Goal: Task Accomplishment & Management: Manage account settings

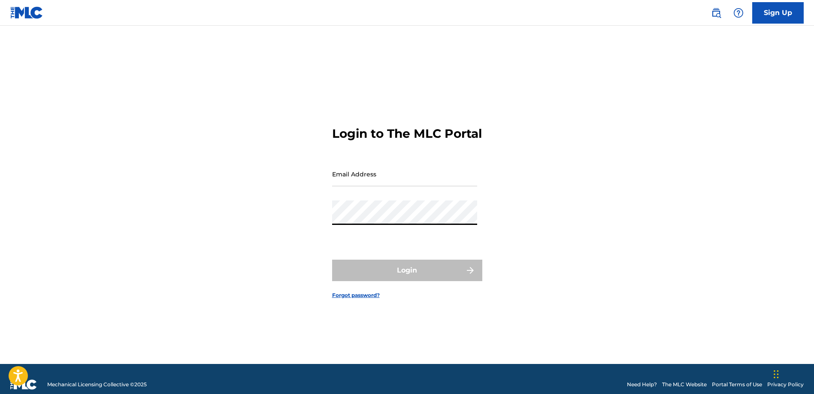
type input "[EMAIL_ADDRESS][DOMAIN_NAME]"
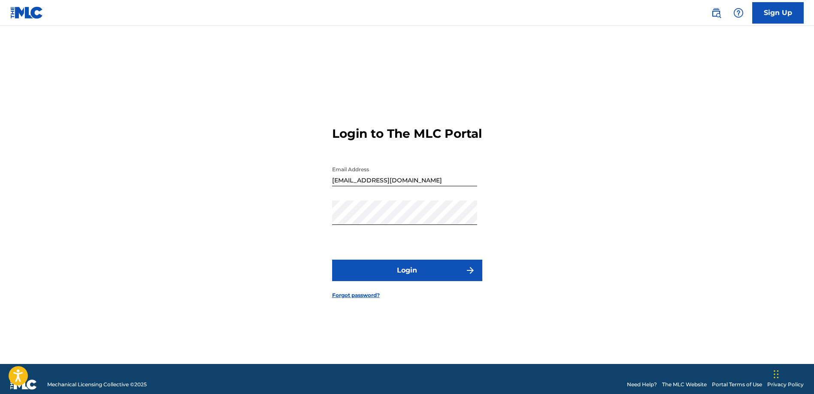
click at [404, 281] on button "Login" at bounding box center [407, 270] width 150 height 21
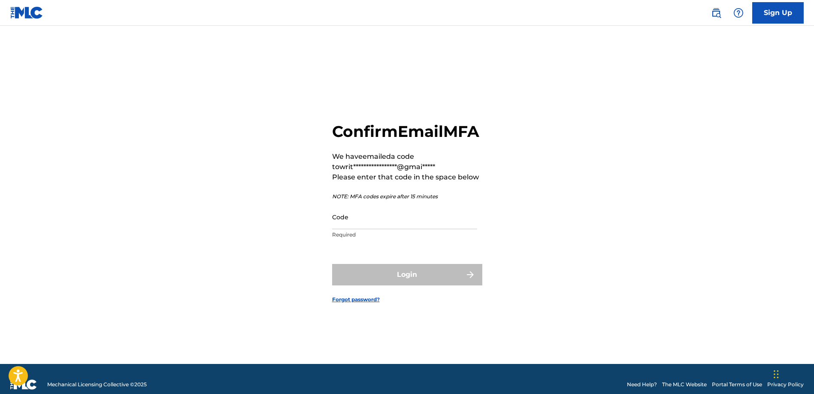
scroll to position [2, 0]
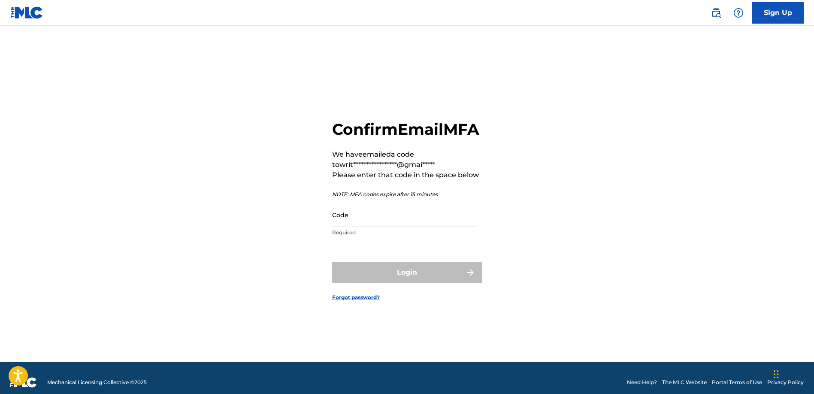
click at [348, 227] on input "Code" at bounding box center [404, 215] width 145 height 24
paste input "859433"
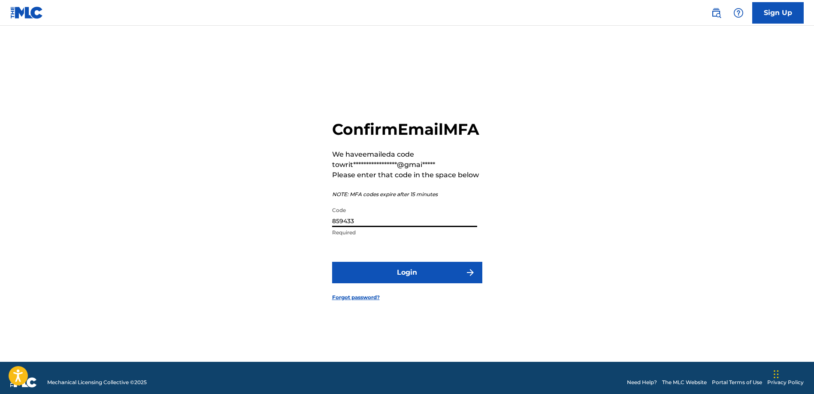
type input "859433"
click at [332, 262] on button "Login" at bounding box center [407, 272] width 150 height 21
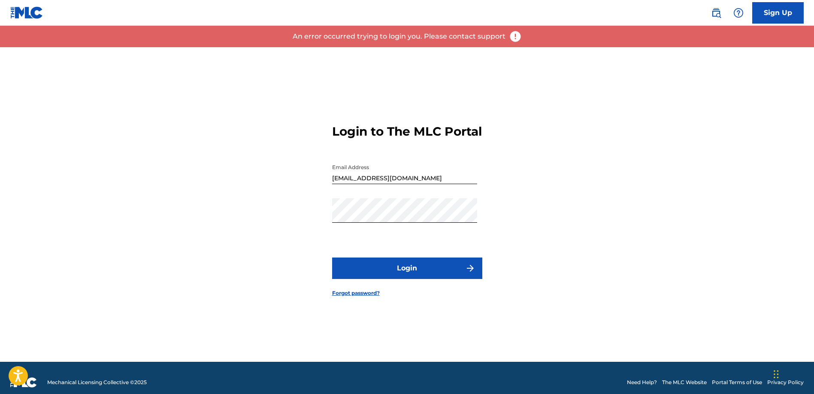
click at [384, 270] on button "Login" at bounding box center [407, 268] width 150 height 21
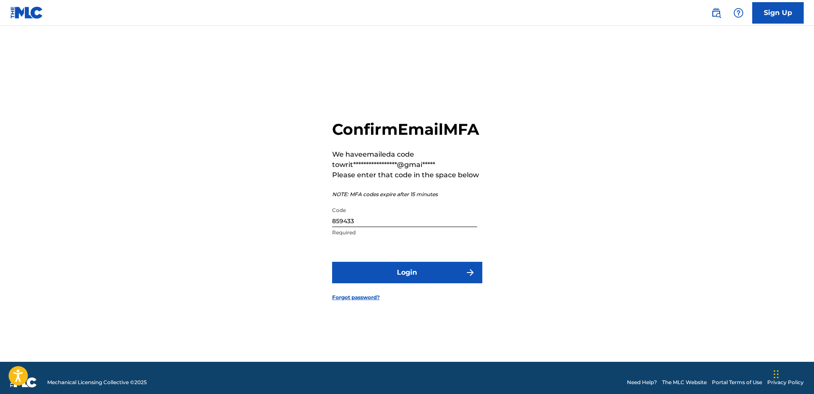
drag, startPoint x: 361, startPoint y: 230, endPoint x: 356, endPoint y: 229, distance: 5.2
click at [358, 227] on input "859433" at bounding box center [404, 215] width 145 height 24
click at [356, 227] on input "859433" at bounding box center [404, 215] width 145 height 24
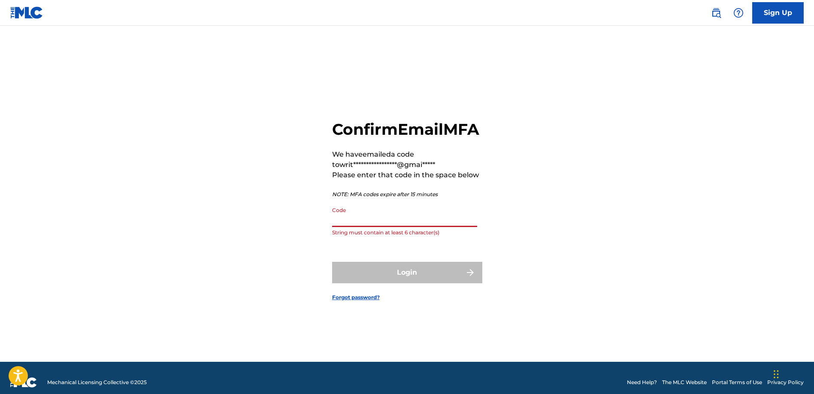
click at [357, 227] on input "Code" at bounding box center [404, 215] width 145 height 24
paste input "947063"
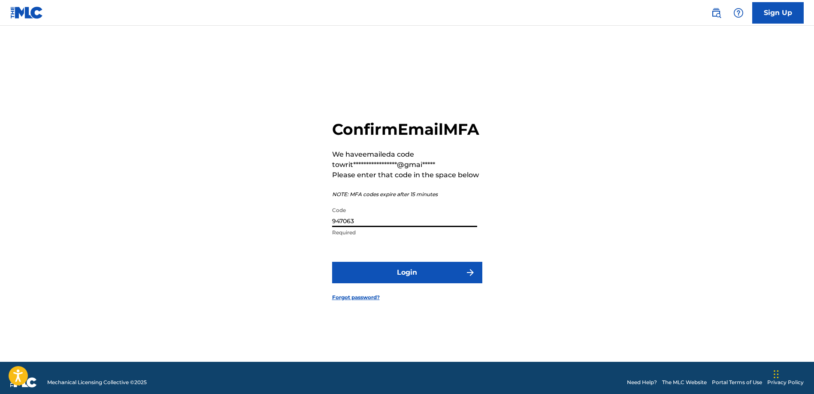
type input "947063"
click at [332, 262] on button "Login" at bounding box center [407, 272] width 150 height 21
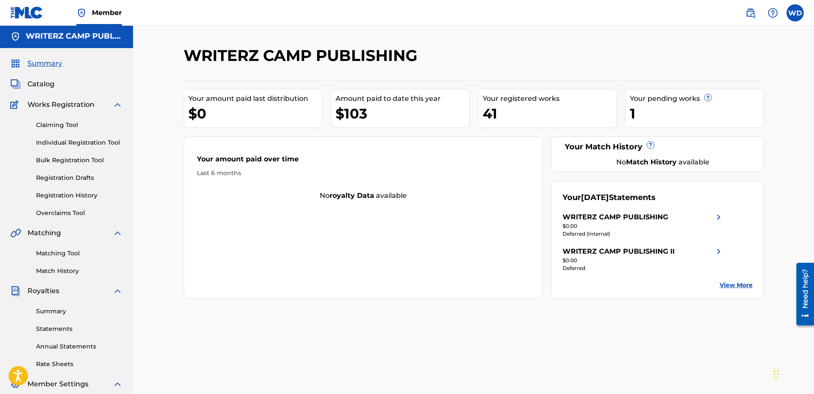
scroll to position [4, 0]
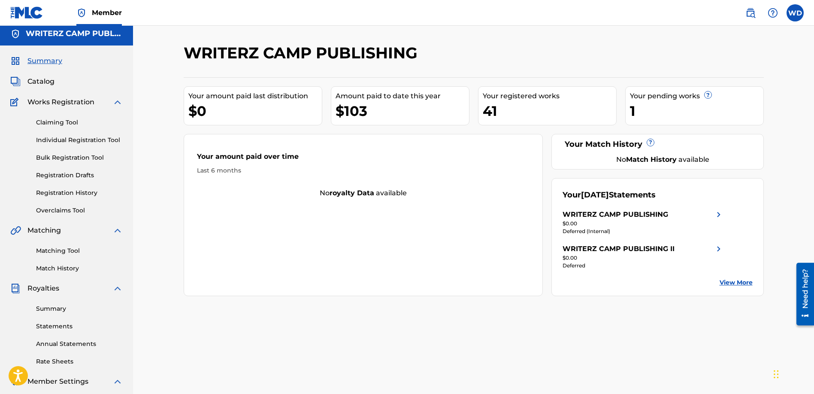
click at [43, 82] on span "Catalog" at bounding box center [40, 81] width 27 height 10
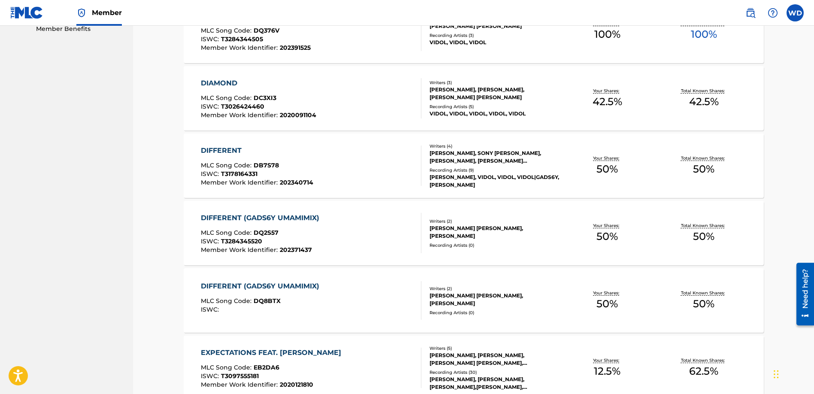
scroll to position [589, 0]
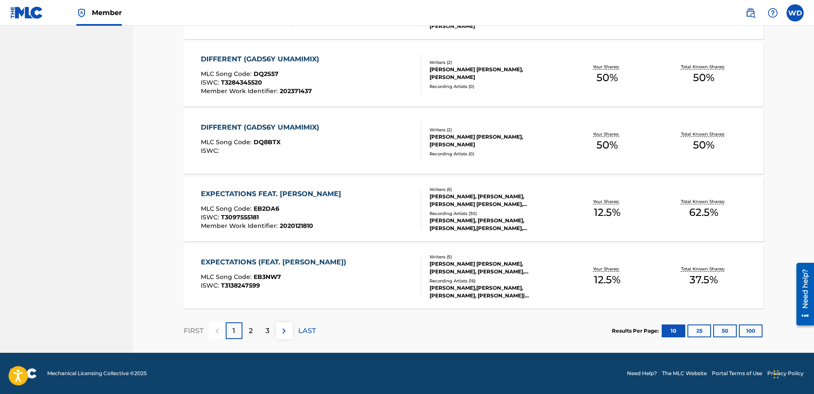
click at [733, 329] on button "50" at bounding box center [726, 331] width 24 height 13
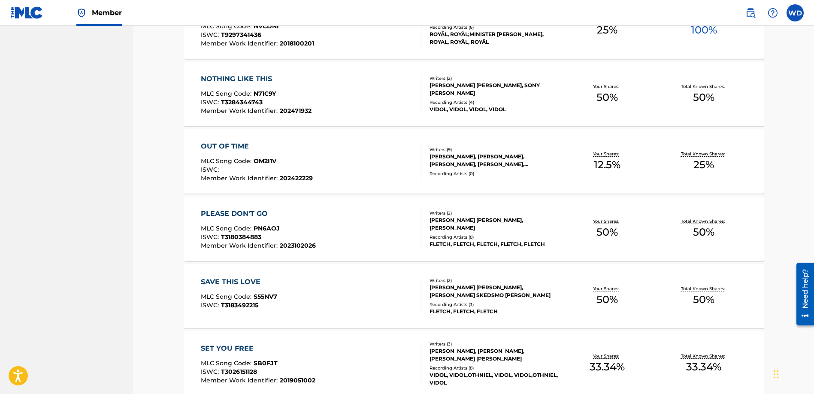
scroll to position [1654, 0]
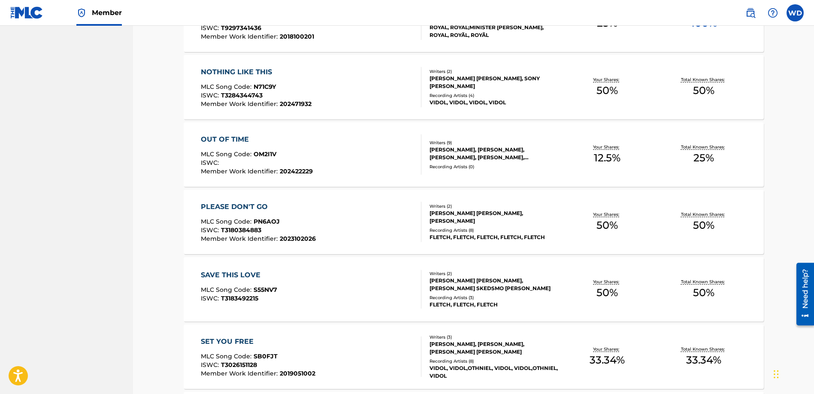
click at [323, 290] on div "SAVE THIS LOVE MLC Song Code : S55NV7 ISWC : T3183492215" at bounding box center [311, 289] width 221 height 39
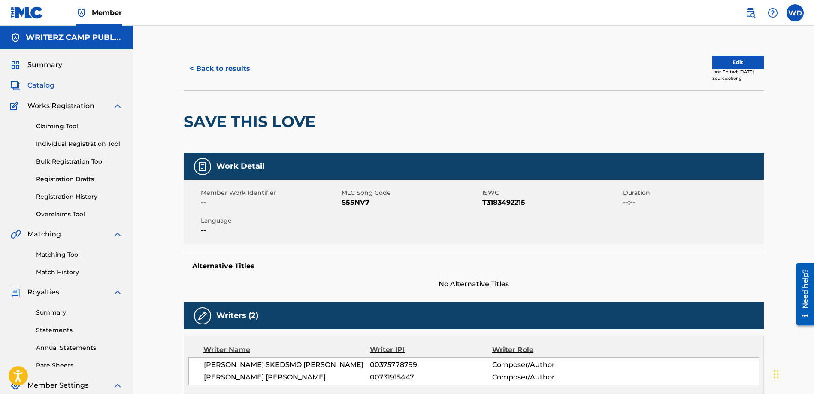
click at [736, 60] on button "Edit" at bounding box center [739, 62] width 52 height 13
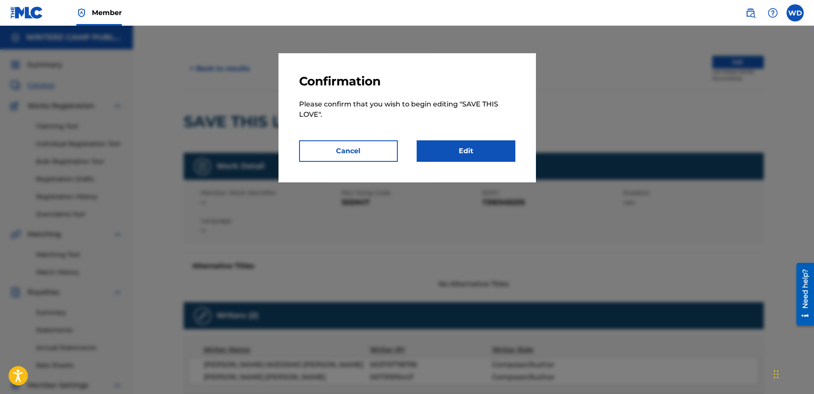
click at [473, 152] on link "Edit" at bounding box center [466, 150] width 99 height 21
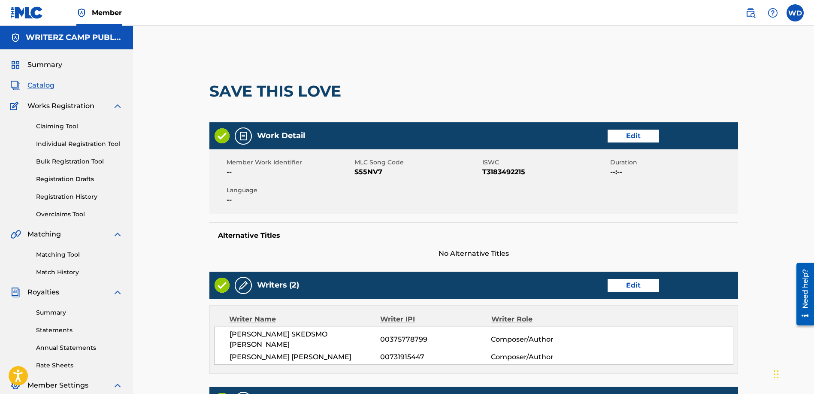
click at [635, 136] on link "Edit" at bounding box center [634, 136] width 52 height 13
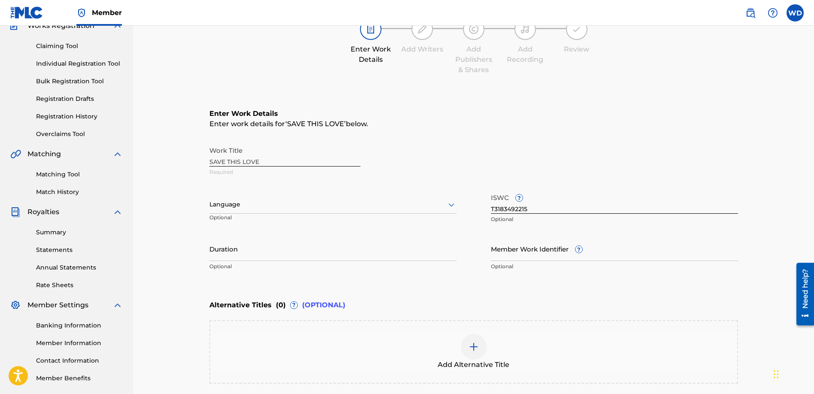
scroll to position [82, 0]
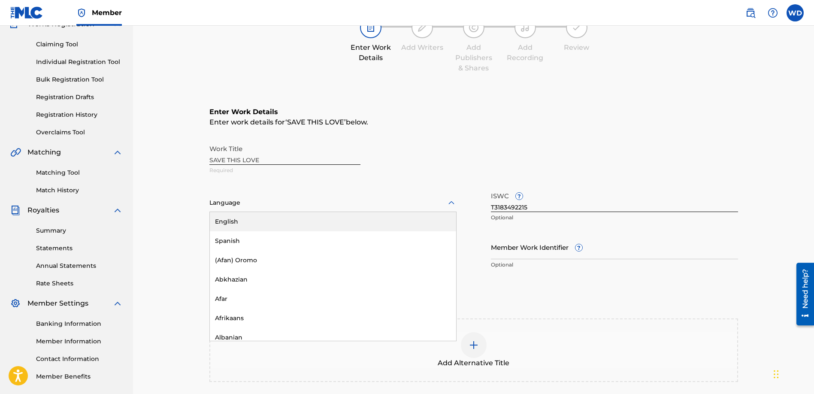
click at [424, 203] on div at bounding box center [333, 203] width 247 height 11
click at [421, 216] on div "English" at bounding box center [333, 221] width 246 height 19
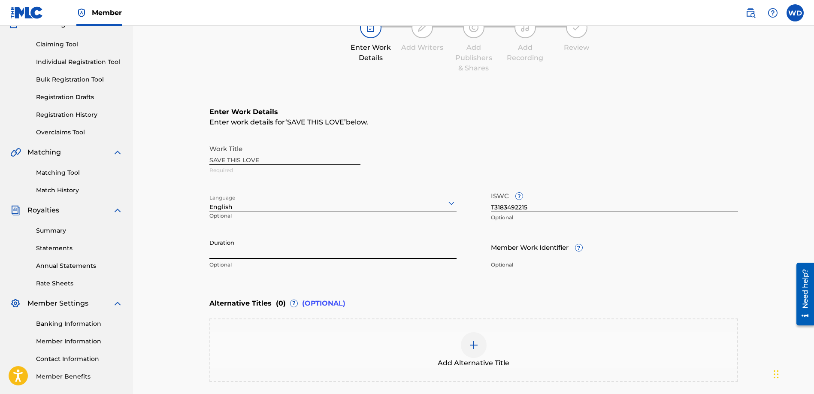
click at [352, 255] on input "Duration" at bounding box center [333, 247] width 247 height 24
type input "02:18"
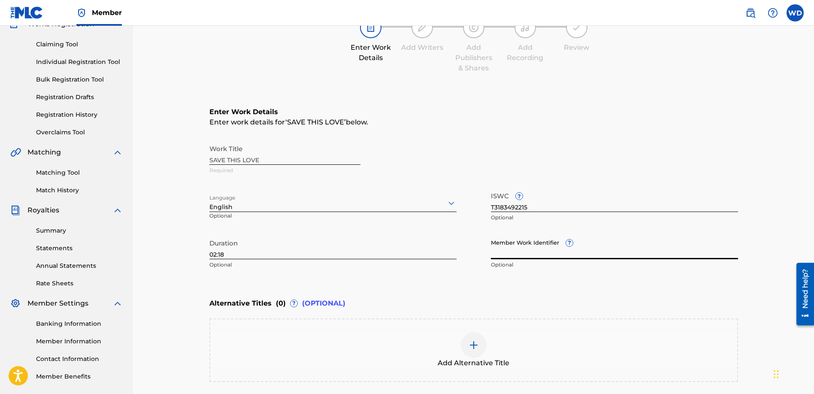
click at [528, 251] on input "Member Work Identifier ?" at bounding box center [614, 247] width 247 height 24
paste input "20246730"
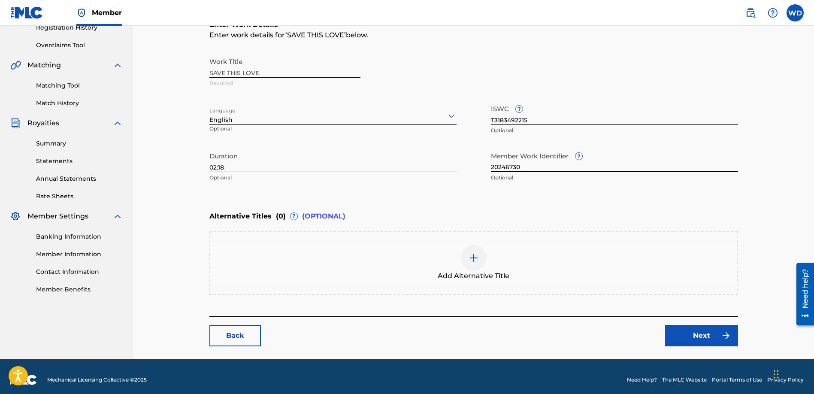
scroll to position [176, 0]
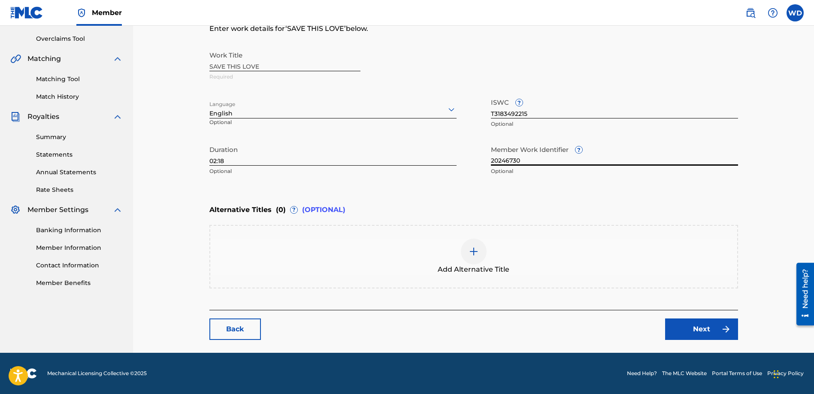
type input "20246730"
click at [711, 330] on link "Next" at bounding box center [701, 329] width 73 height 21
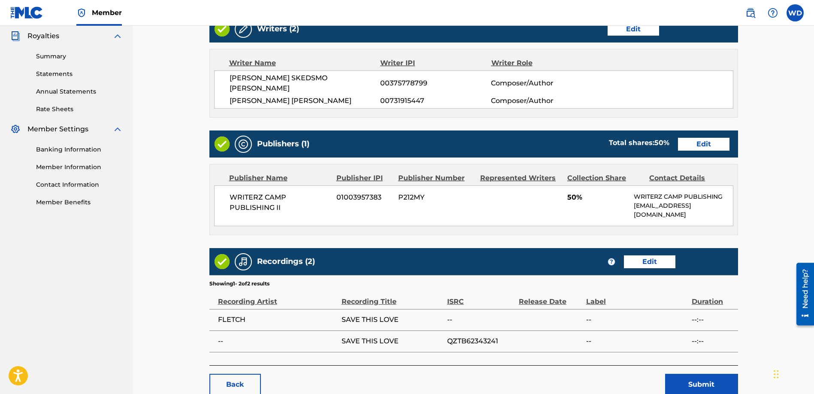
scroll to position [301, 0]
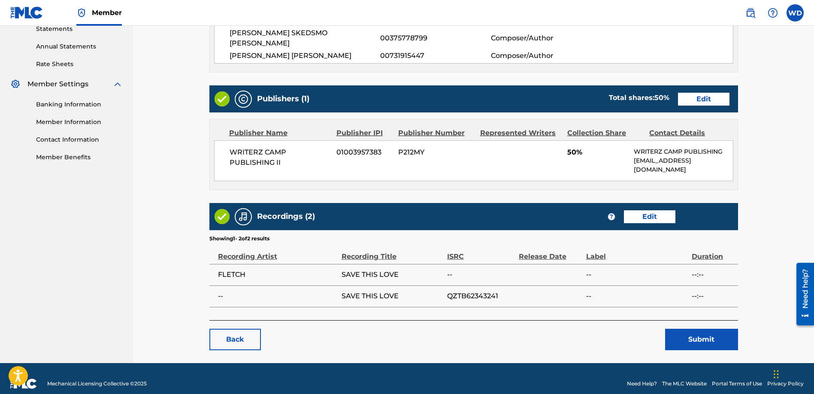
click at [654, 210] on link "Edit" at bounding box center [650, 216] width 52 height 13
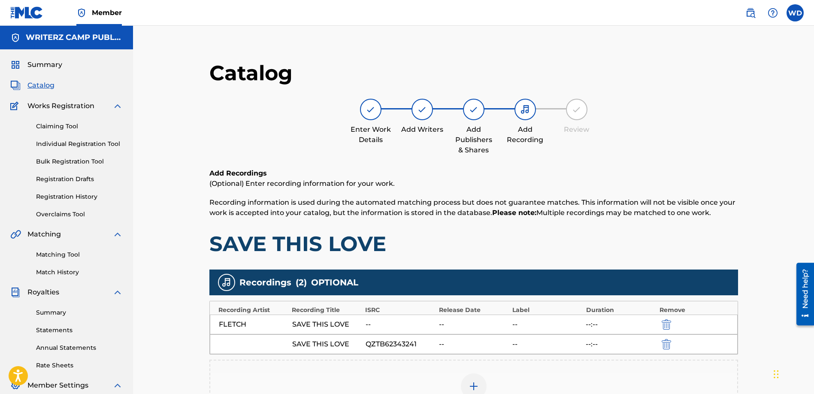
click at [332, 344] on div "SAVE THIS LOVE" at bounding box center [326, 344] width 69 height 10
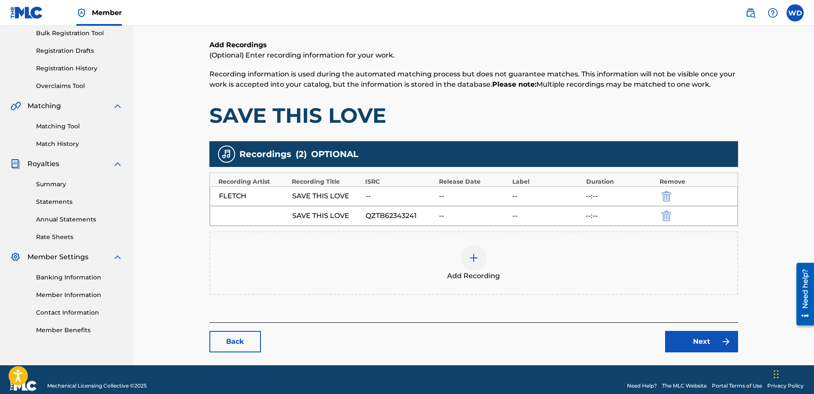
scroll to position [141, 0]
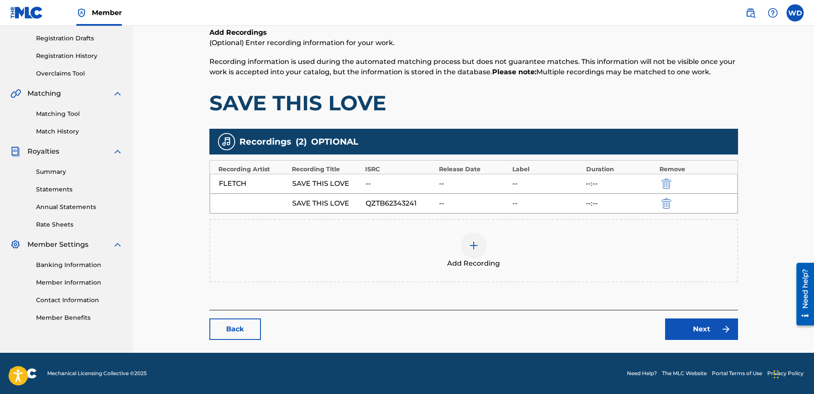
click at [477, 245] on img at bounding box center [474, 245] width 10 height 10
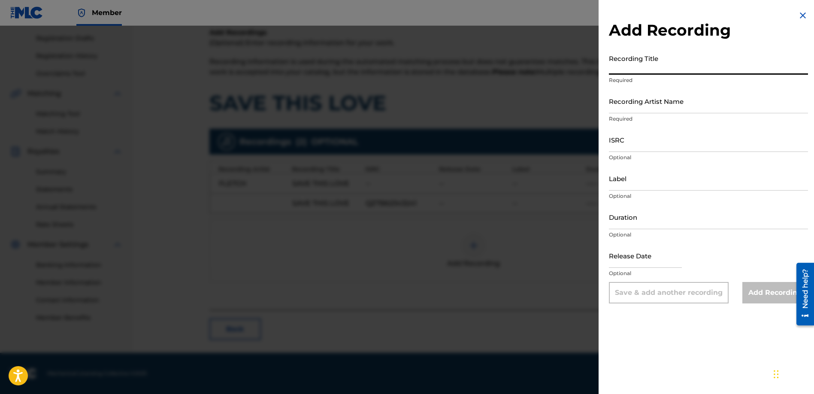
click at [659, 65] on input "Recording Title" at bounding box center [708, 62] width 199 height 24
type input "SAVE THIS LOVE"
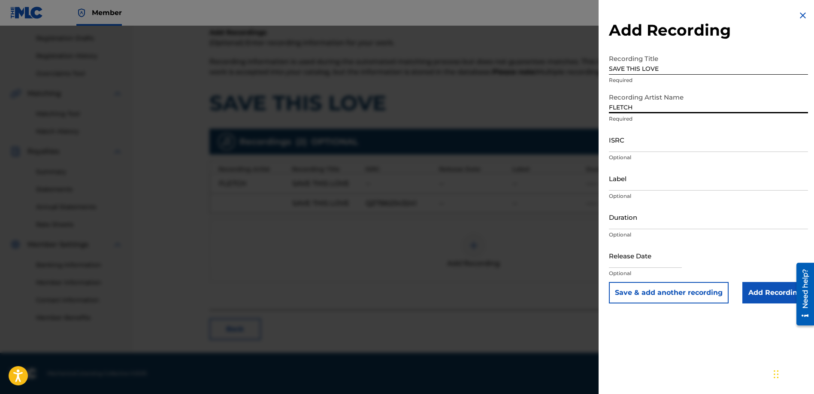
type input "FLETCH"
click at [653, 141] on input "ISRC" at bounding box center [708, 140] width 199 height 24
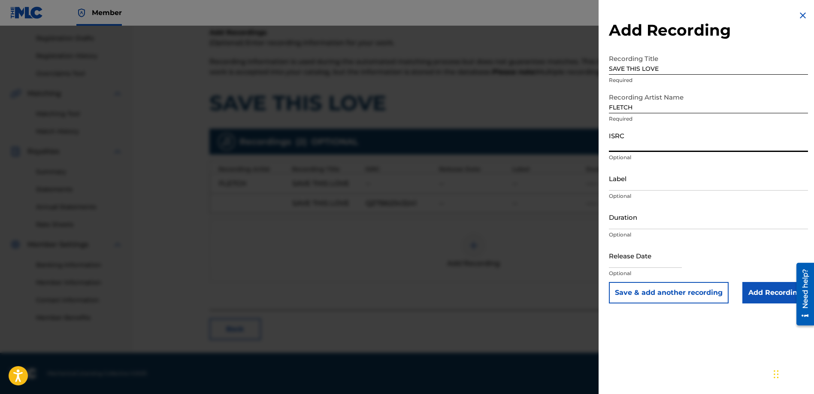
paste input "QZMER2428155"
type input "QZMER2428155"
click at [653, 177] on input "Label" at bounding box center [708, 178] width 199 height 24
type input "FLETCH"
click at [643, 223] on input "Duration" at bounding box center [708, 217] width 199 height 24
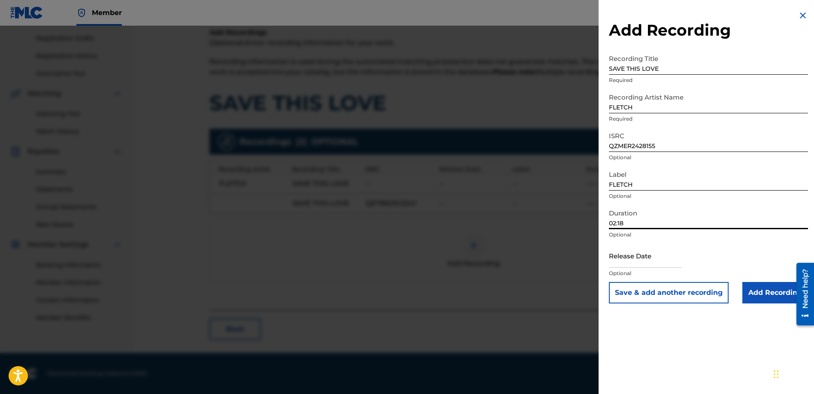
type input "02:18"
select select "7"
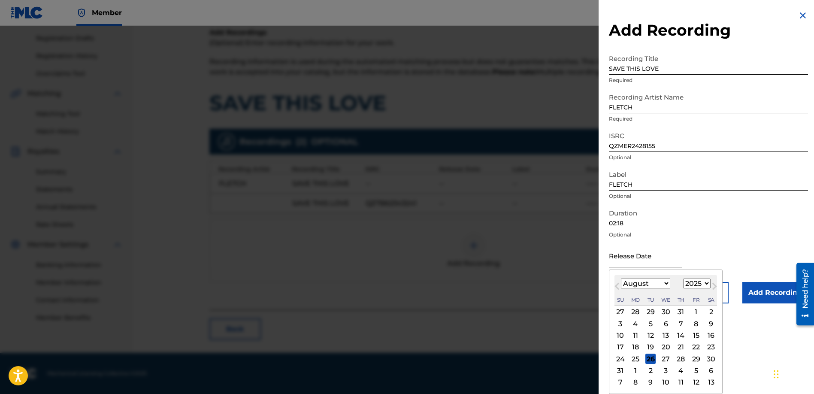
click at [645, 261] on input "text" at bounding box center [645, 255] width 73 height 24
click at [704, 283] on select "1899 1900 1901 1902 1903 1904 1905 1906 1907 1908 1909 1910 1911 1912 1913 1914…" at bounding box center [697, 284] width 27 height 10
select select "2024"
click at [684, 279] on select "1899 1900 1901 1902 1903 1904 1905 1906 1907 1908 1909 1910 1911 1912 1913 1914…" at bounding box center [697, 284] width 27 height 10
click at [653, 284] on select "January February March April May June July August September October November De…" at bounding box center [645, 284] width 49 height 10
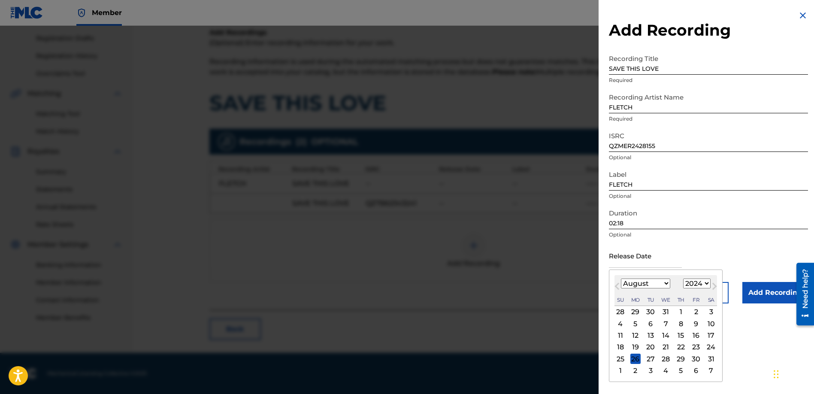
select select "5"
click at [621, 279] on select "January February March April May June July August September October November De…" at bounding box center [645, 284] width 49 height 10
click at [699, 323] on div "7" at bounding box center [696, 324] width 10 height 10
type input "[DATE]"
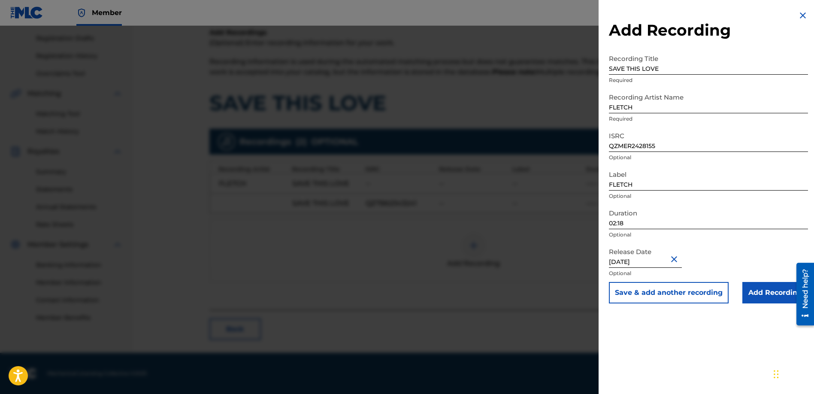
click at [780, 296] on input "Add Recording" at bounding box center [776, 292] width 66 height 21
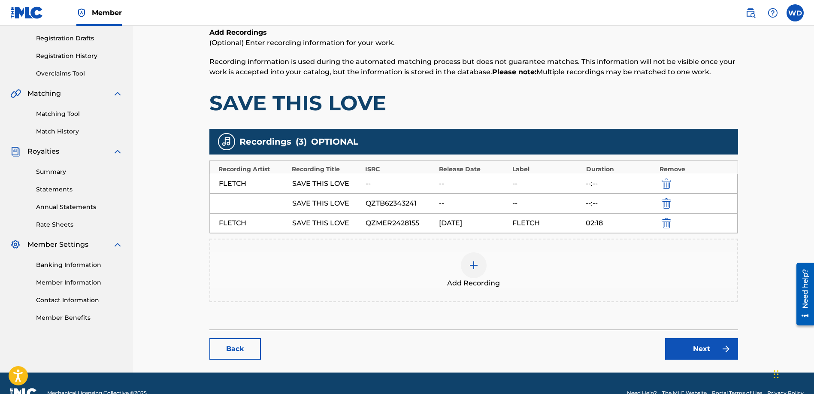
click at [669, 182] on img "submit" at bounding box center [666, 184] width 9 height 10
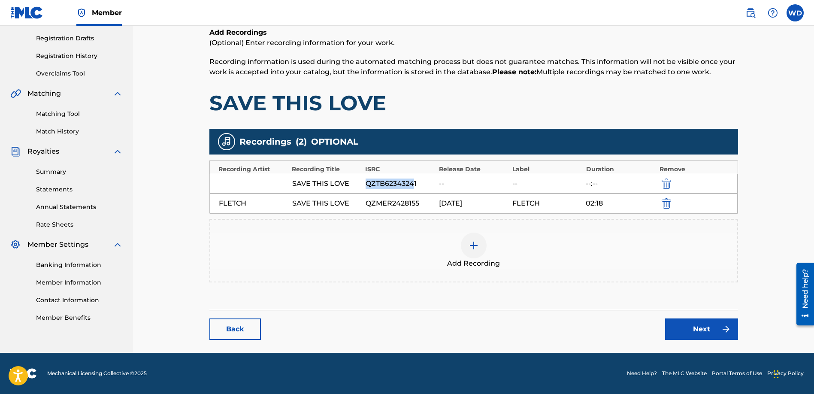
drag, startPoint x: 398, startPoint y: 183, endPoint x: 410, endPoint y: 183, distance: 11.6
click at [368, 182] on div "QZTB62343241" at bounding box center [400, 184] width 69 height 10
click at [422, 185] on div "QZTB62343241" at bounding box center [400, 184] width 69 height 10
drag, startPoint x: 416, startPoint y: 183, endPoint x: 367, endPoint y: 181, distance: 49.4
click at [367, 181] on div "QZTB62343241" at bounding box center [400, 184] width 69 height 10
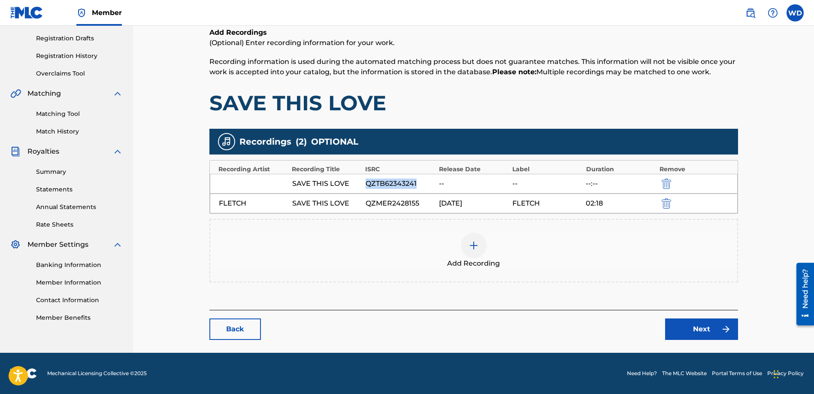
copy div "QZTB62343241"
click at [667, 183] on img "submit" at bounding box center [666, 184] width 9 height 10
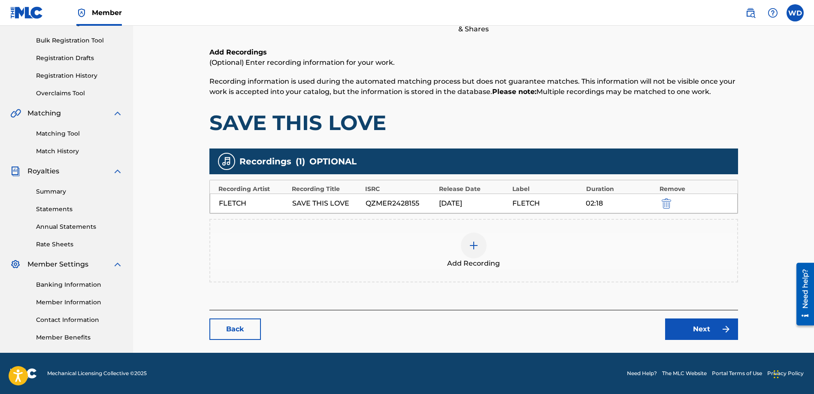
click at [711, 327] on link "Next" at bounding box center [701, 329] width 73 height 21
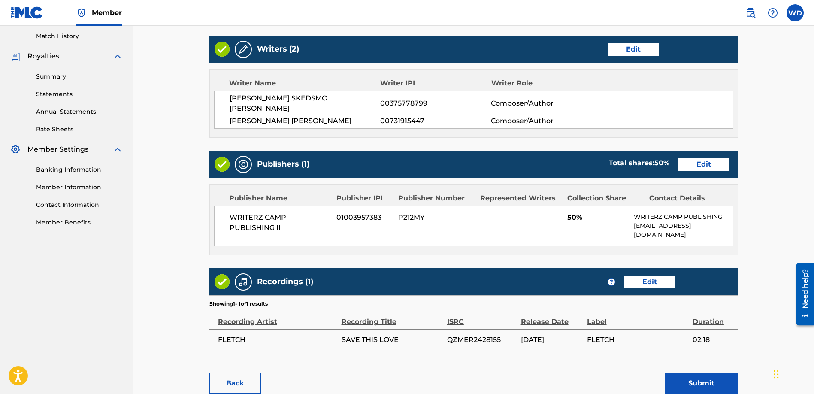
scroll to position [280, 0]
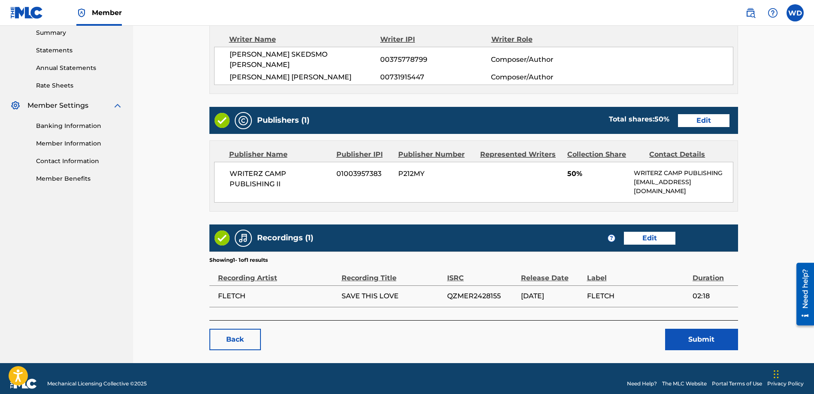
click at [694, 333] on button "Submit" at bounding box center [701, 339] width 73 height 21
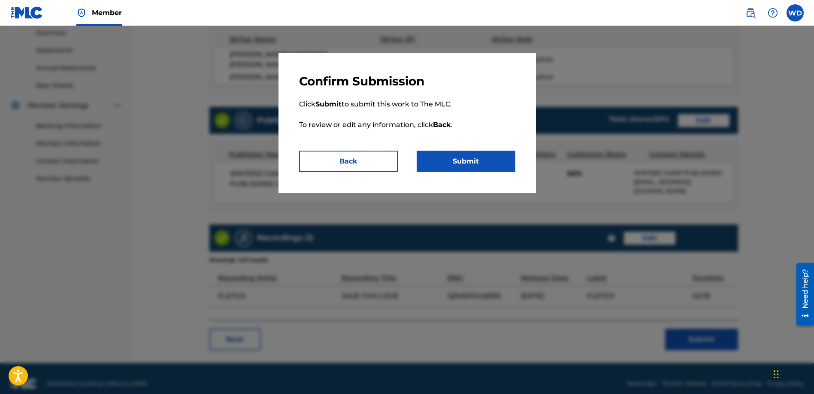
click at [456, 164] on button "Submit" at bounding box center [466, 161] width 99 height 21
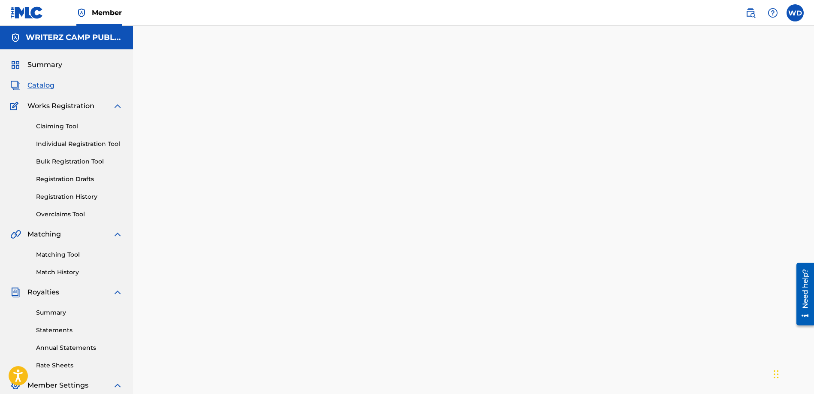
click at [38, 86] on span "Catalog" at bounding box center [40, 85] width 27 height 10
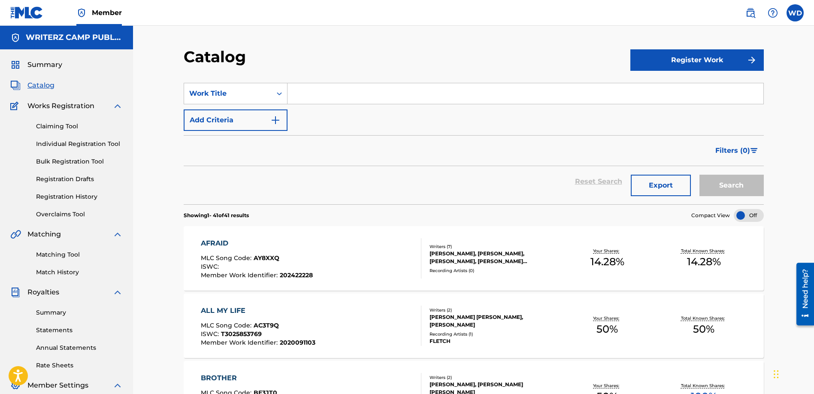
click at [341, 94] on input "Search Form" at bounding box center [526, 93] width 476 height 21
click at [700, 175] on button "Search" at bounding box center [732, 185] width 64 height 21
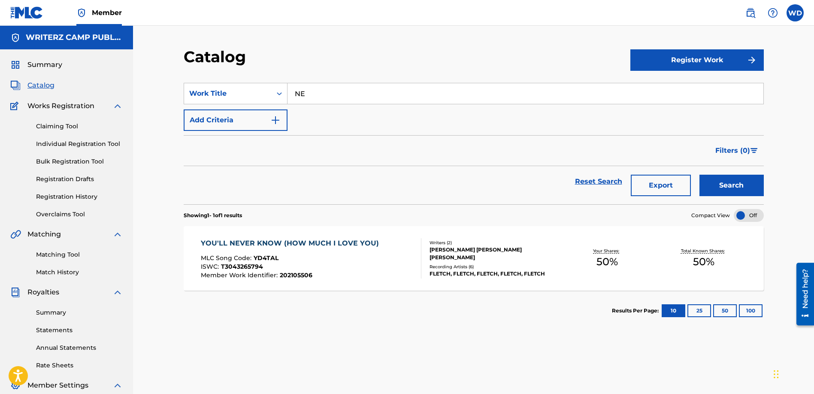
type input "N"
type input "PLEASE DONT GO"
click at [700, 175] on button "Search" at bounding box center [732, 185] width 64 height 21
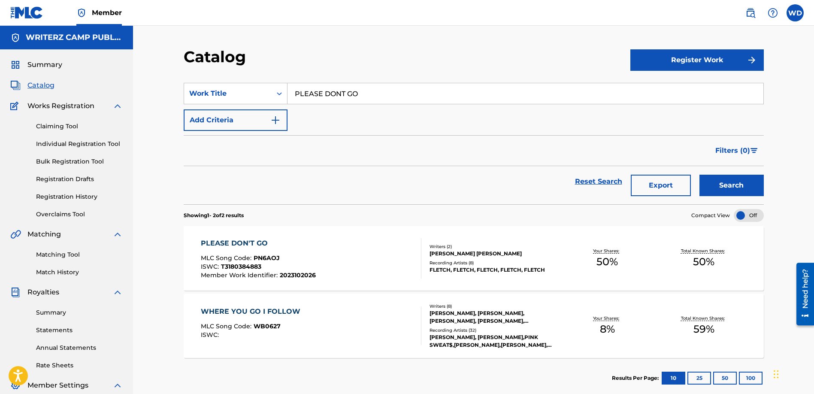
click at [255, 240] on div "PLEASE DON'T GO" at bounding box center [258, 243] width 115 height 10
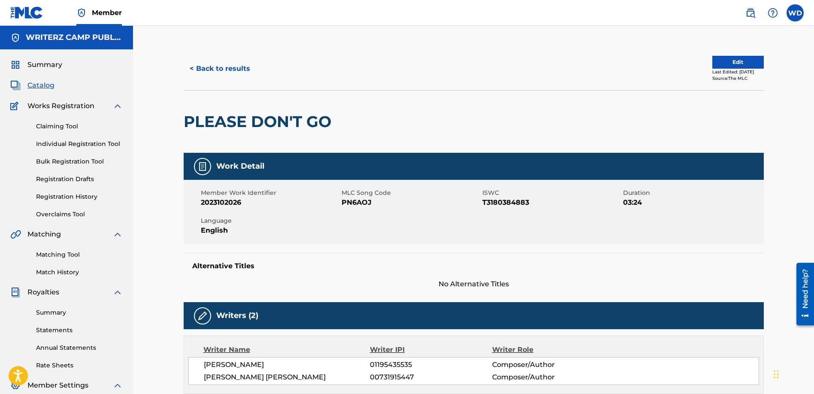
click at [206, 68] on button "< Back to results" at bounding box center [220, 68] width 73 height 21
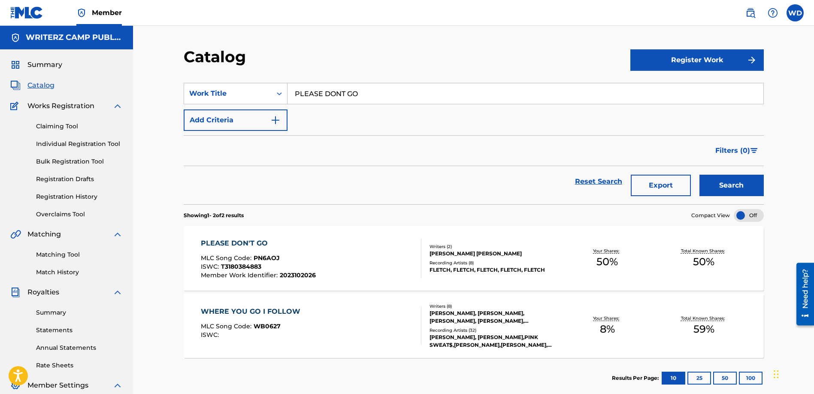
click at [348, 91] on input "PLEASE DONT GO" at bounding box center [526, 93] width 476 height 21
type input "TIMELESS"
click at [700, 175] on button "Search" at bounding box center [732, 185] width 64 height 21
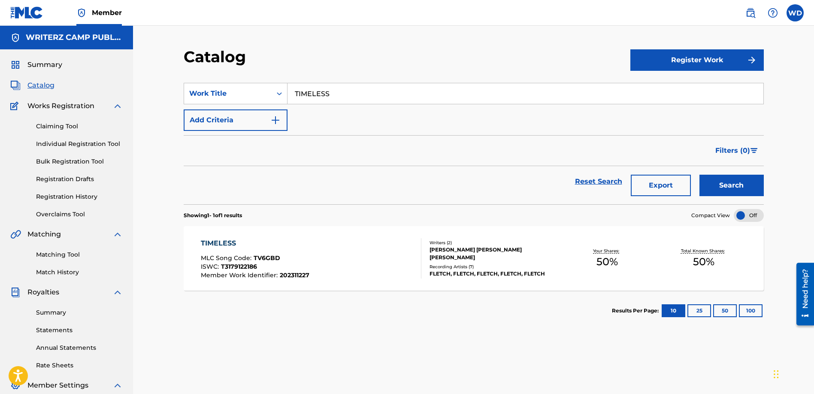
click at [221, 240] on div "TIMELESS" at bounding box center [255, 243] width 109 height 10
